Goal: Obtain resource: Obtain resource

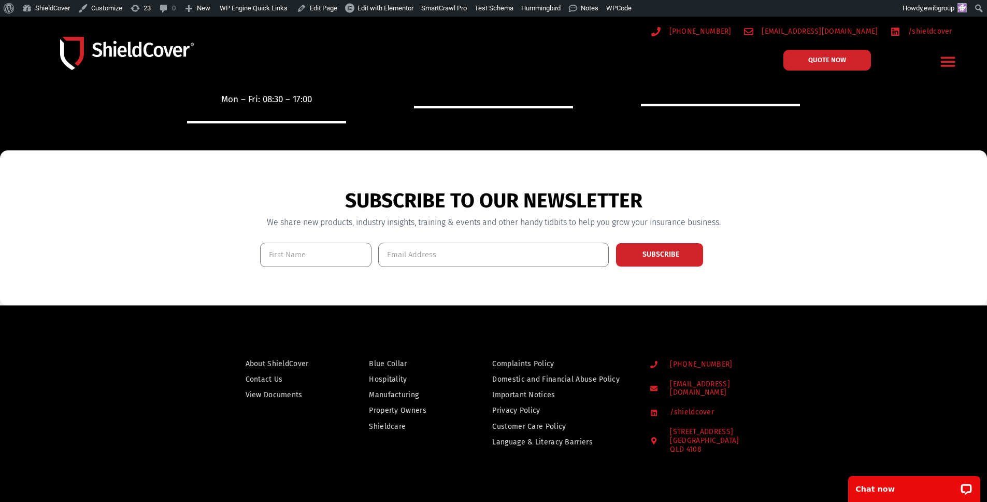
click at [272, 395] on span "View Documents" at bounding box center [274, 394] width 57 height 13
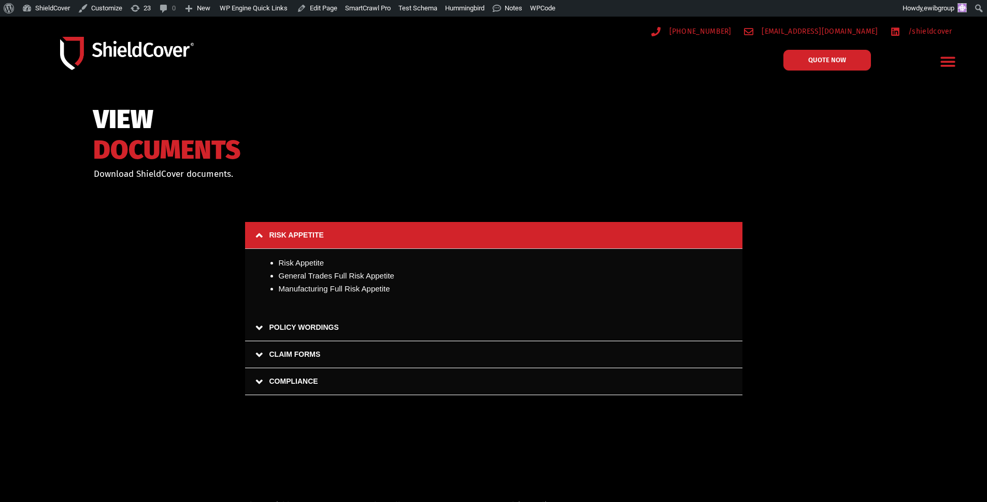
click at [283, 385] on link "COMPLIANCE" at bounding box center [493, 381] width 497 height 27
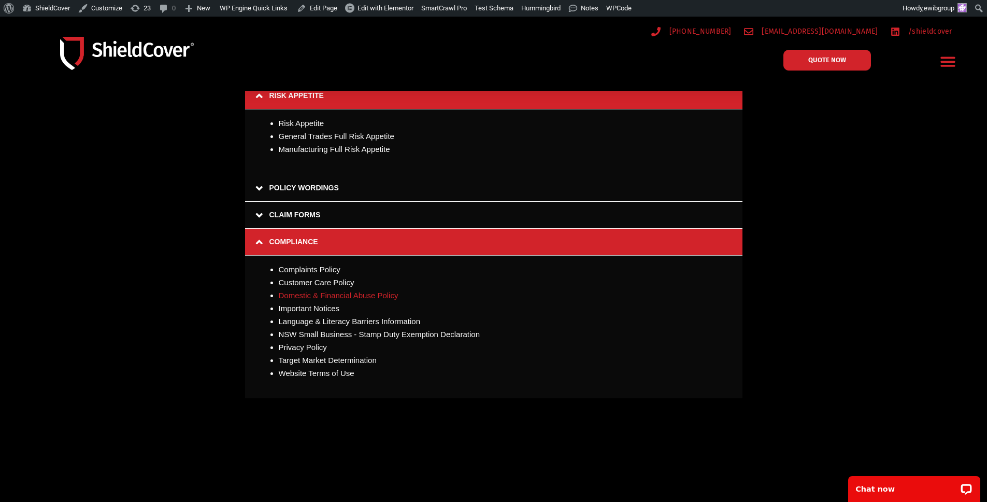
scroll to position [182, 0]
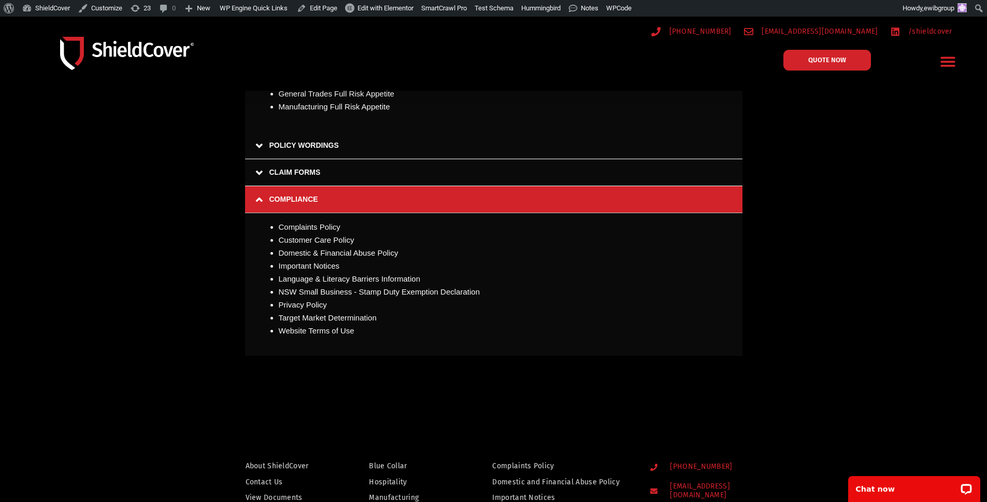
click at [305, 177] on link "CLAIM FORMS" at bounding box center [493, 172] width 497 height 27
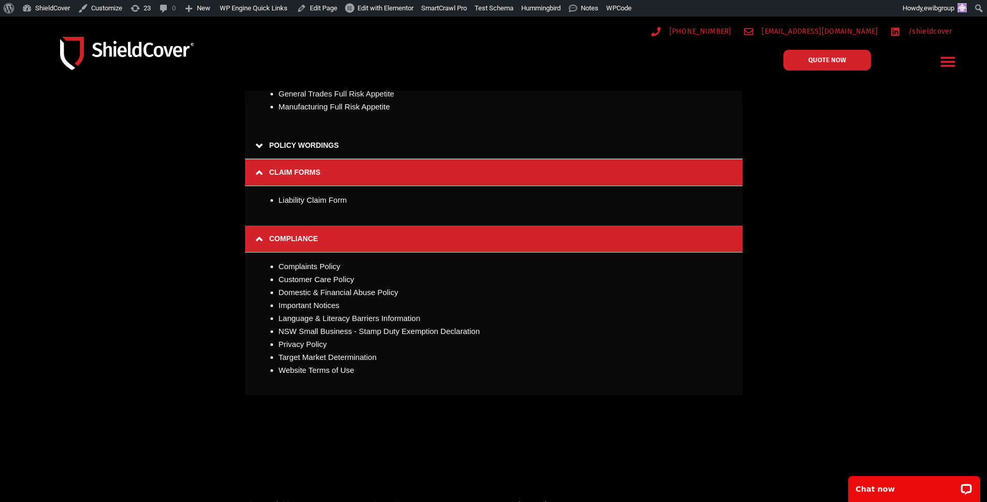
click at [305, 175] on link "CLAIM FORMS" at bounding box center [493, 172] width 497 height 27
click at [309, 145] on link "POLICY WORDINGS" at bounding box center [493, 145] width 497 height 27
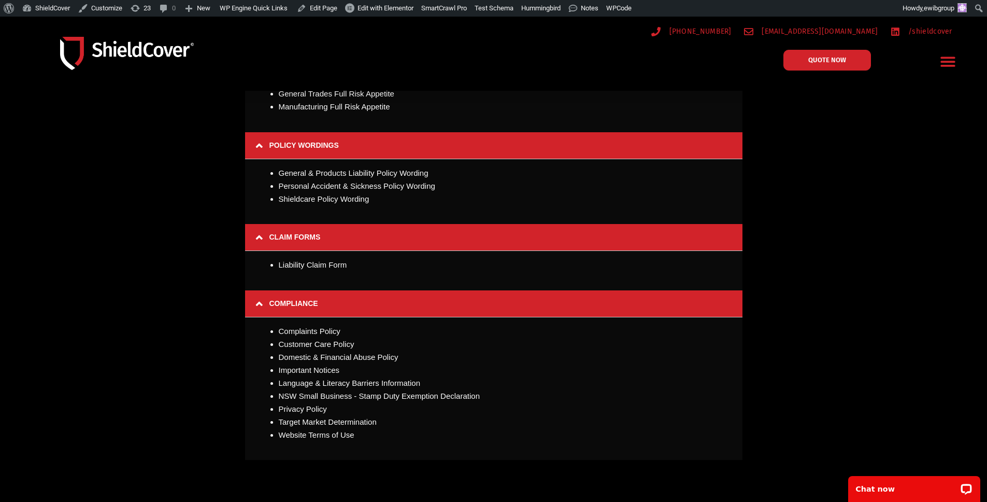
click at [309, 145] on link "POLICY WORDINGS" at bounding box center [493, 145] width 497 height 27
